Goal: Information Seeking & Learning: Learn about a topic

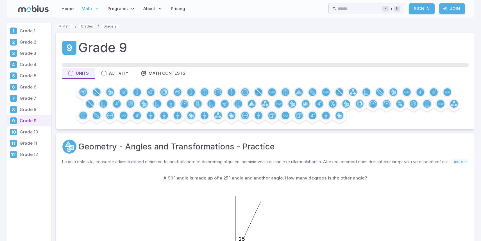
click at [28, 121] on p "Grade 9" at bounding box center [34, 121] width 29 height 6
click at [85, 73] on div "Units" at bounding box center [78, 73] width 21 height 6
click at [117, 72] on div "Activity" at bounding box center [114, 73] width 27 height 6
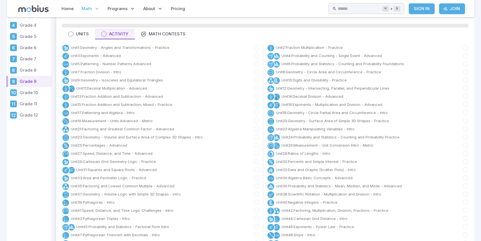
scroll to position [40, 0]
